Goal: Browse casually: Explore the website without a specific task or goal

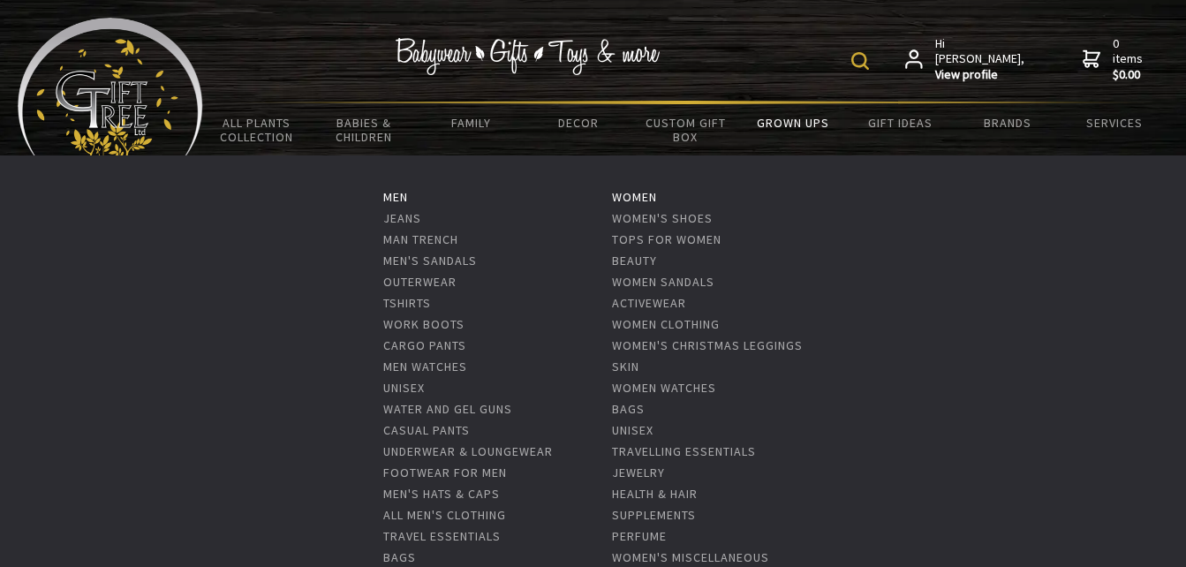
click at [818, 127] on link "Grown Ups" at bounding box center [792, 122] width 107 height 37
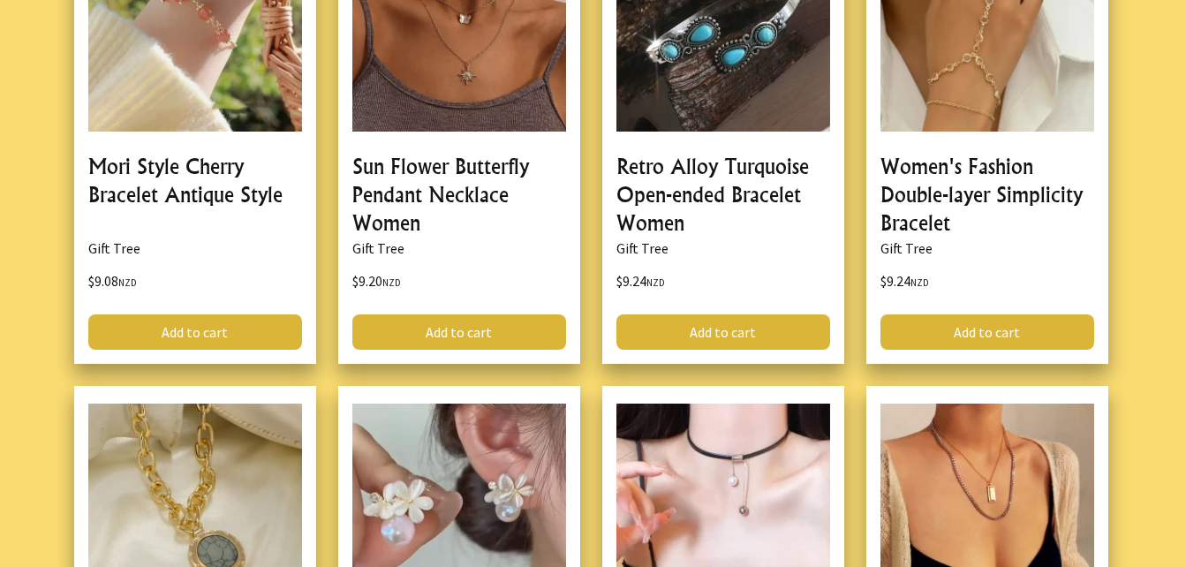
scroll to position [6013, 0]
